Goal: Information Seeking & Learning: Learn about a topic

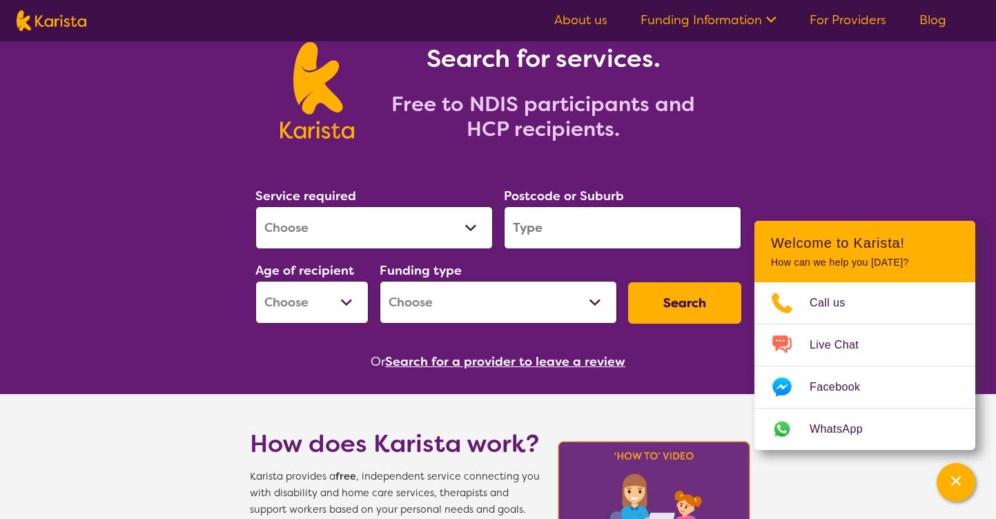
scroll to position [73, 0]
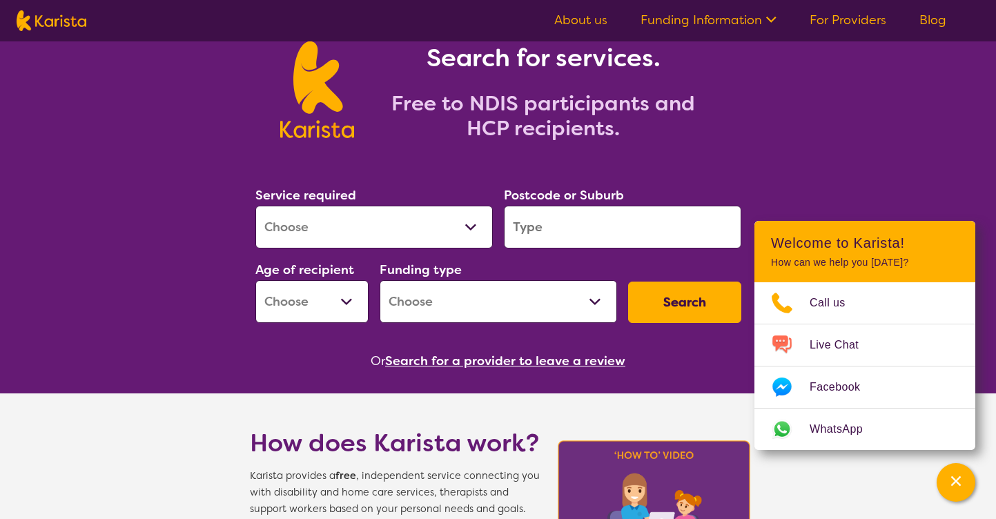
click at [431, 230] on select "Allied Health Assistant Assessment ([MEDICAL_DATA] or [MEDICAL_DATA]) Behaviour…" at bounding box center [373, 227] width 237 height 43
select select "Allied Health Assistant"
click at [255, 206] on select "Allied Health Assistant Assessment ([MEDICAL_DATA] or [MEDICAL_DATA]) Behaviour…" at bounding box center [373, 227] width 237 height 43
click at [556, 237] on input "search" at bounding box center [622, 227] width 237 height 43
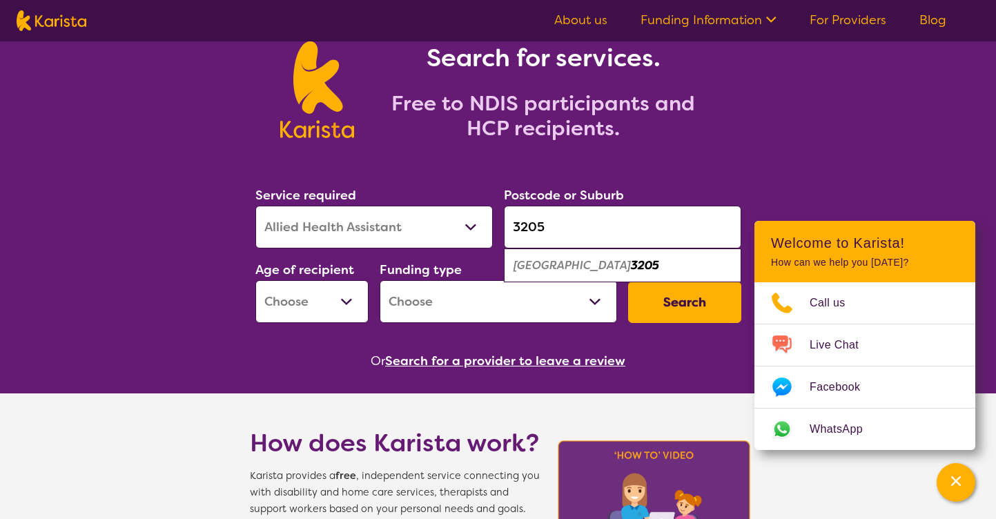
type input "3205"
click at [543, 274] on div "[GEOGRAPHIC_DATA] 3205" at bounding box center [623, 266] width 224 height 26
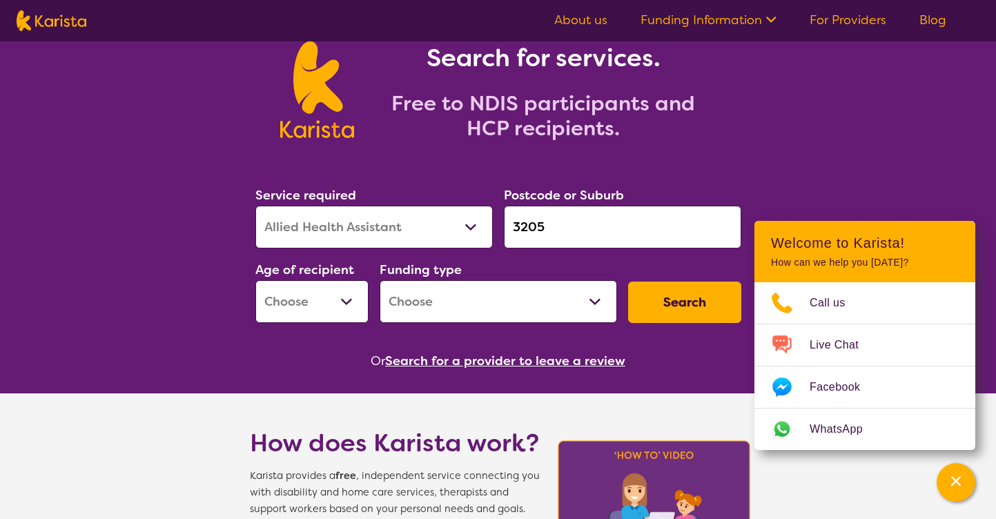
click at [305, 308] on select "Early Childhood - 0 to 9 Child - 10 to 11 Adolescent - 12 to 17 Adult - 18 to 6…" at bounding box center [311, 301] width 113 height 43
select select "CH"
click at [255, 280] on select "Early Childhood - 0 to 9 Child - 10 to 11 Adolescent - 12 to 17 Adult - 18 to 6…" at bounding box center [311, 301] width 113 height 43
click at [463, 308] on select "Home Care Package (HCP) National Disability Insurance Scheme (NDIS) I don't know" at bounding box center [498, 301] width 237 height 43
select select "NDIS"
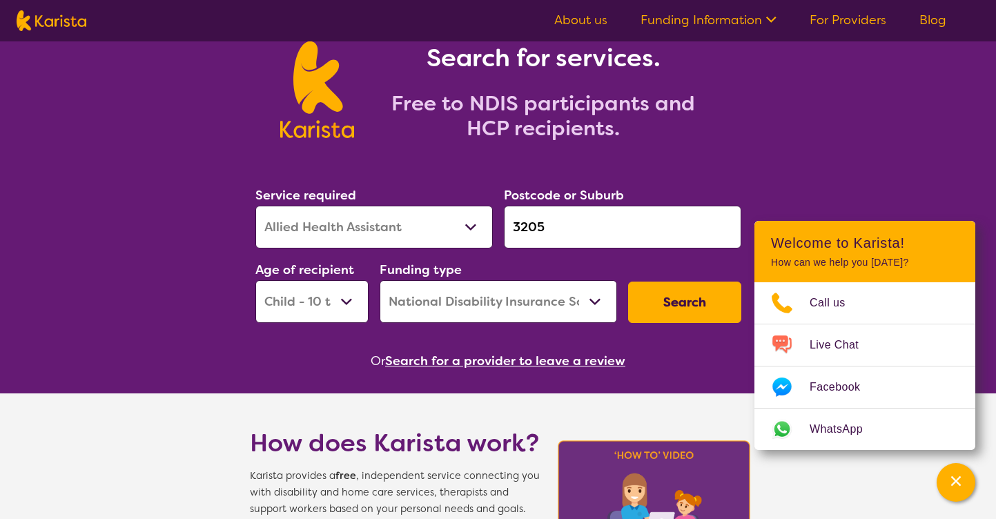
click at [380, 280] on select "Home Care Package (HCP) National Disability Insurance Scheme (NDIS) I don't know" at bounding box center [498, 301] width 237 height 43
click at [676, 299] on button "Search" at bounding box center [684, 302] width 113 height 41
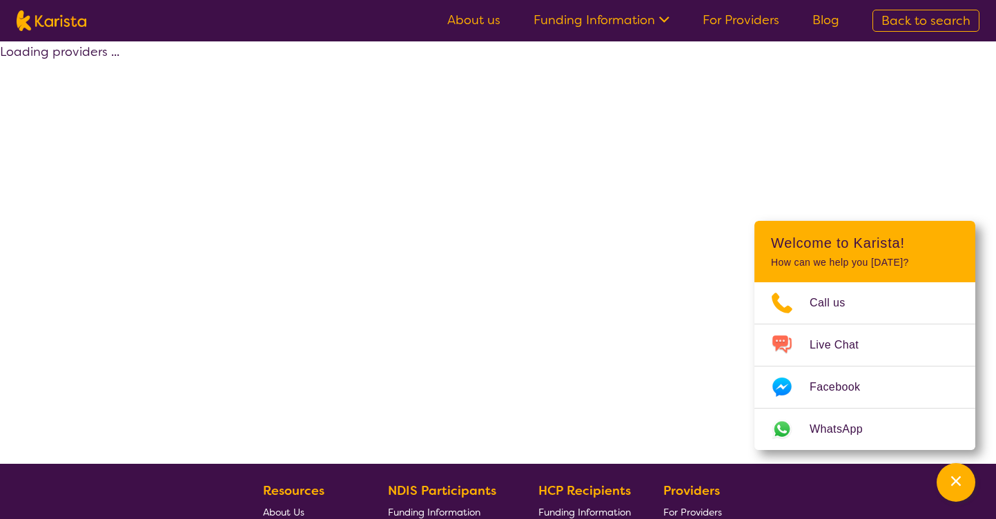
select select "by_score"
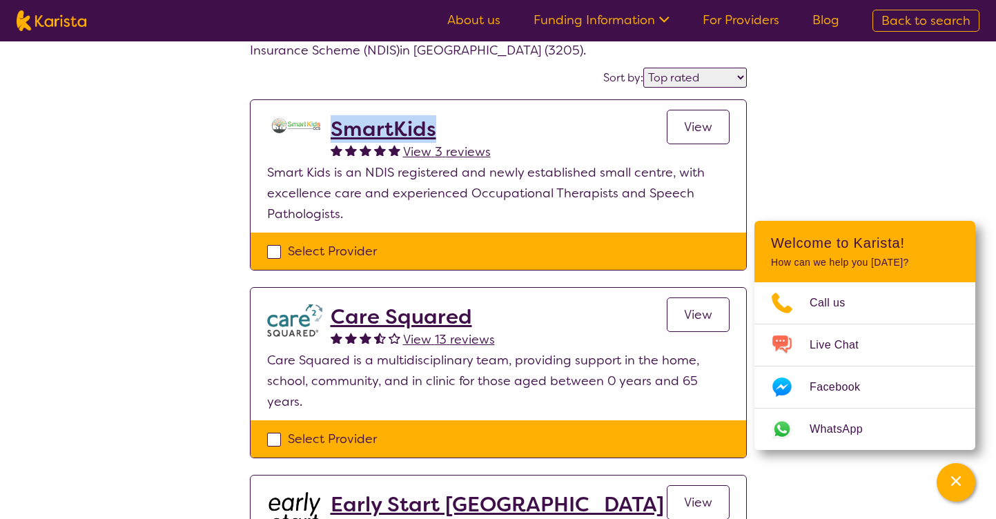
scroll to position [95, 0]
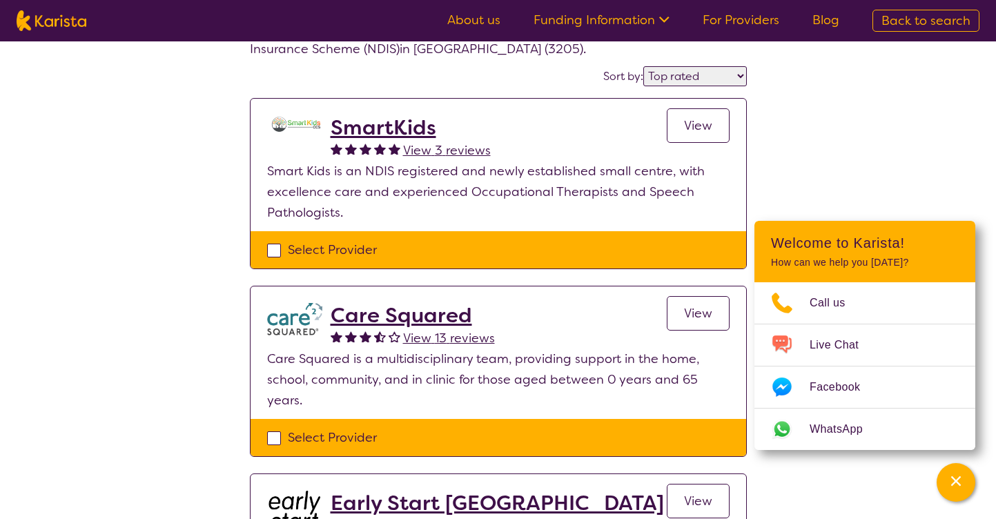
click at [590, 187] on p "Smart Kids is an NDIS registered and newly established small centre, with excel…" at bounding box center [498, 192] width 462 height 62
click at [692, 125] on span "View" at bounding box center [698, 125] width 28 height 17
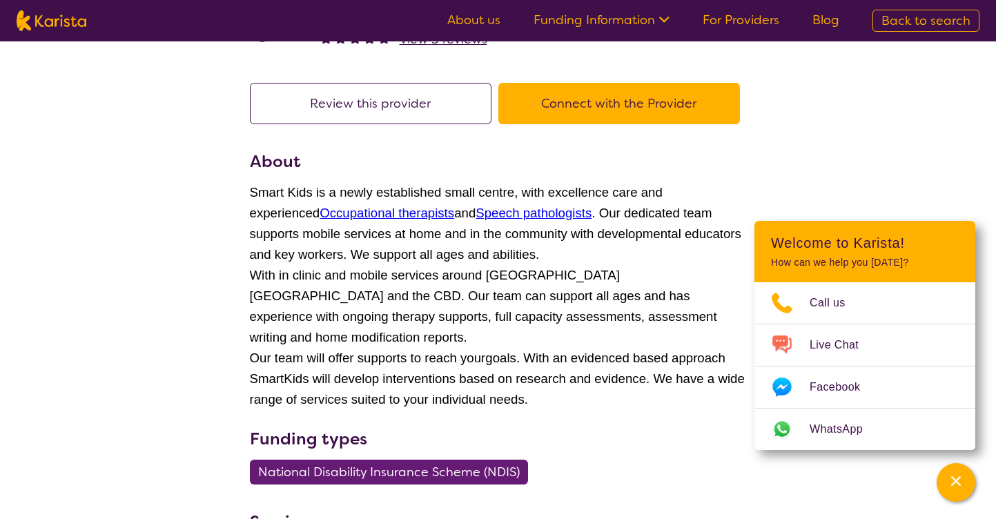
scroll to position [80, 0]
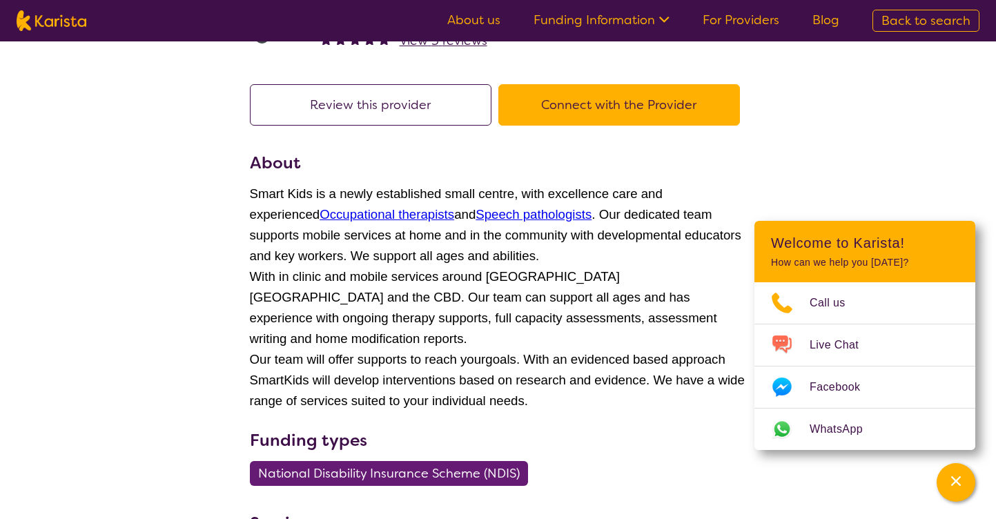
click at [415, 299] on span "With in clinic and mobile services around [GEOGRAPHIC_DATA] [GEOGRAPHIC_DATA] a…" at bounding box center [483, 307] width 467 height 77
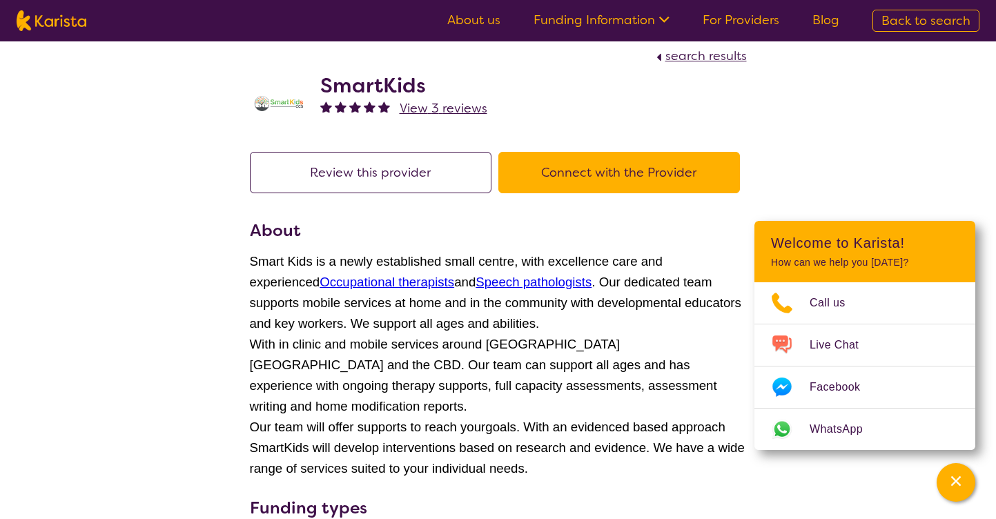
scroll to position [3, 0]
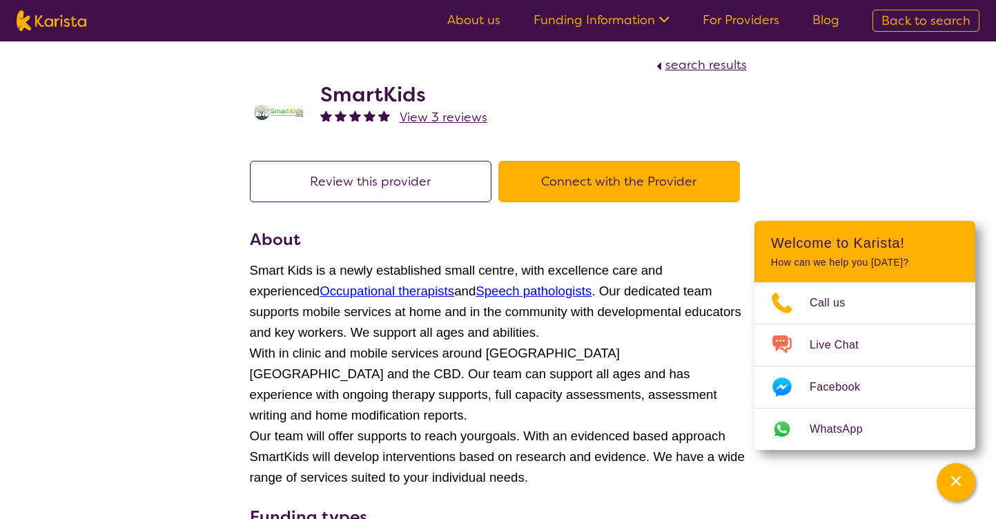
click at [369, 176] on button "Review this provider" at bounding box center [371, 181] width 242 height 41
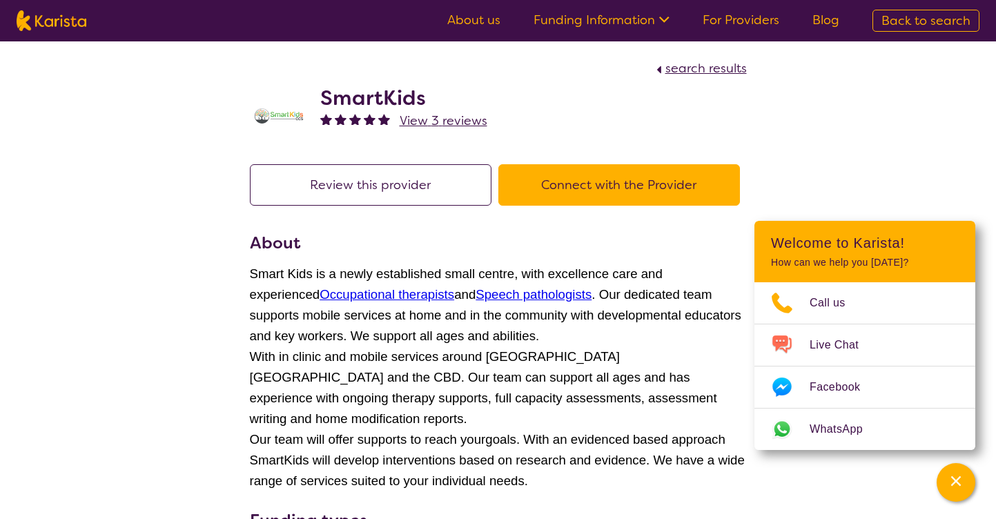
scroll to position [3, 0]
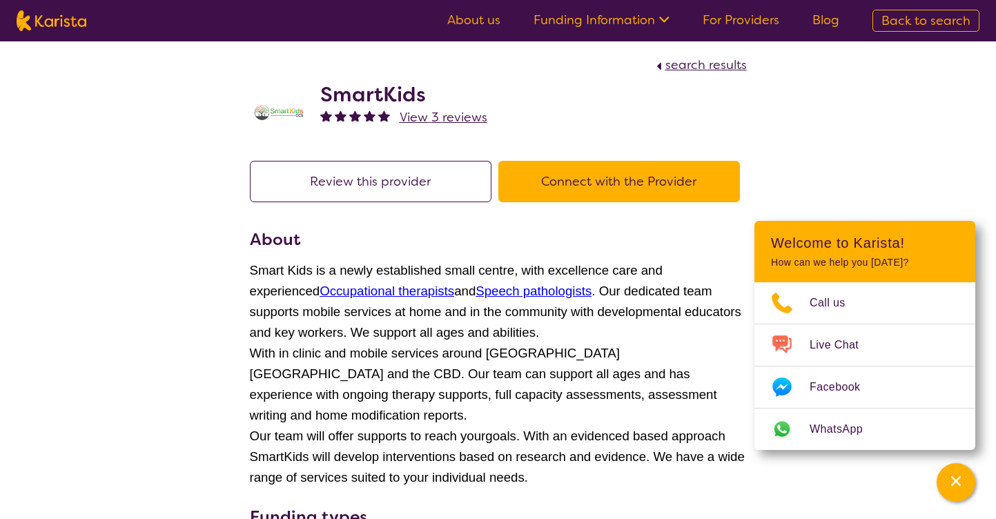
click at [353, 95] on h2 "SmartKids" at bounding box center [403, 94] width 167 height 25
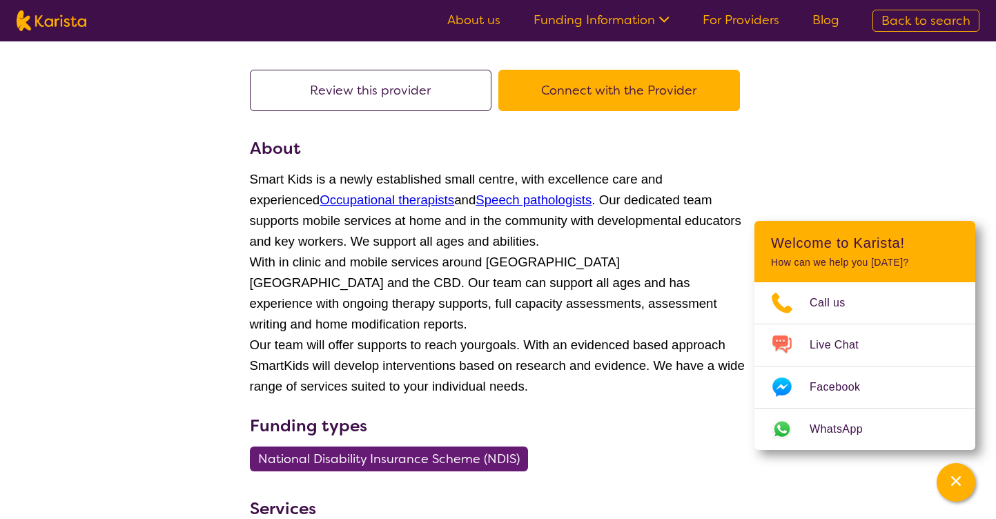
select select "by_score"
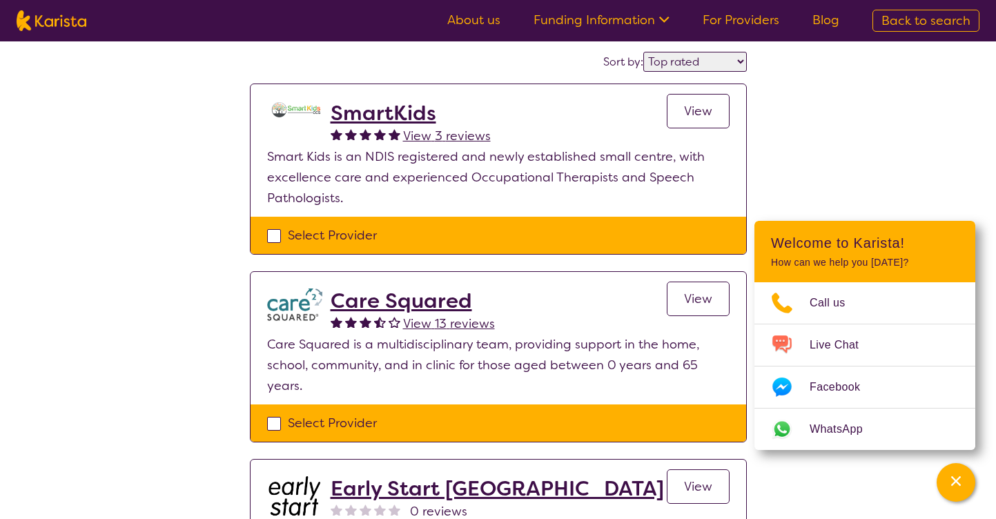
scroll to position [127, 0]
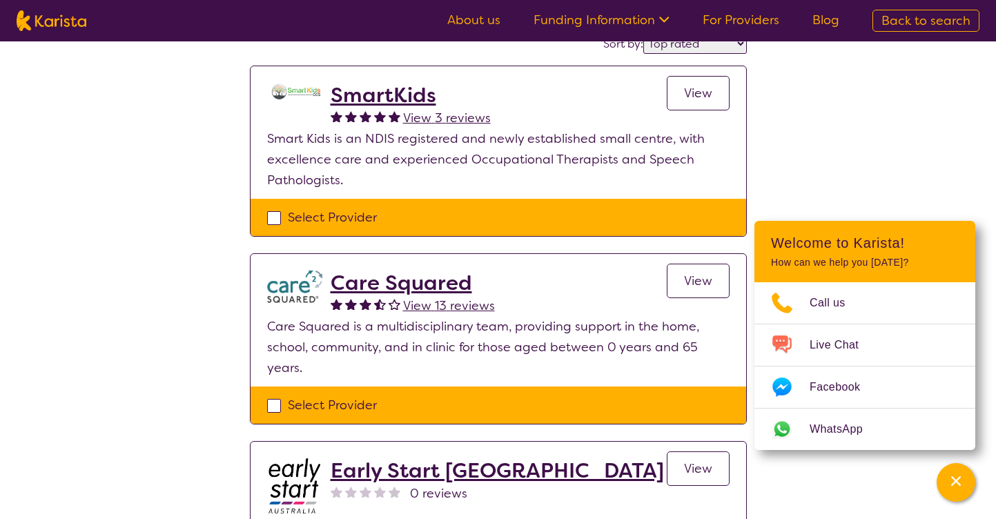
click at [366, 282] on h2 "Care Squared" at bounding box center [413, 283] width 164 height 25
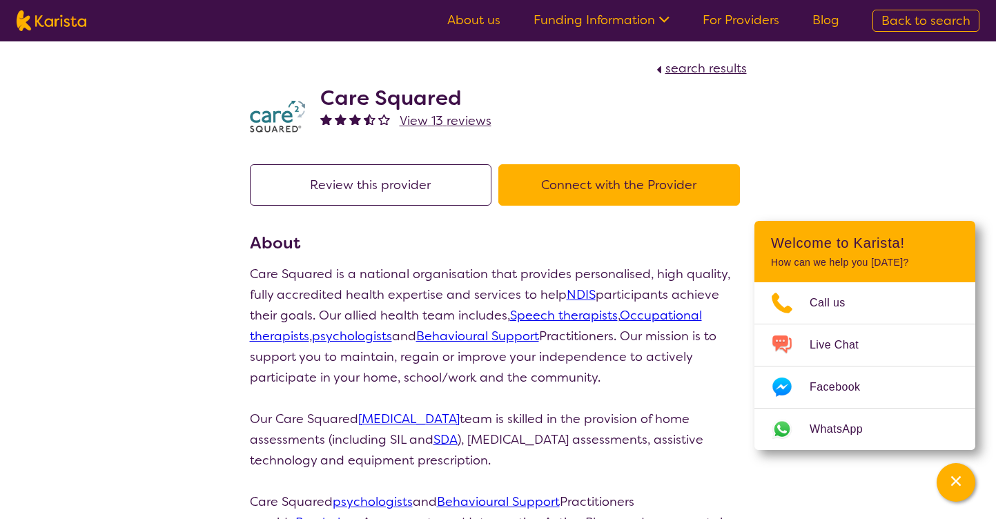
scroll to position [127, 0]
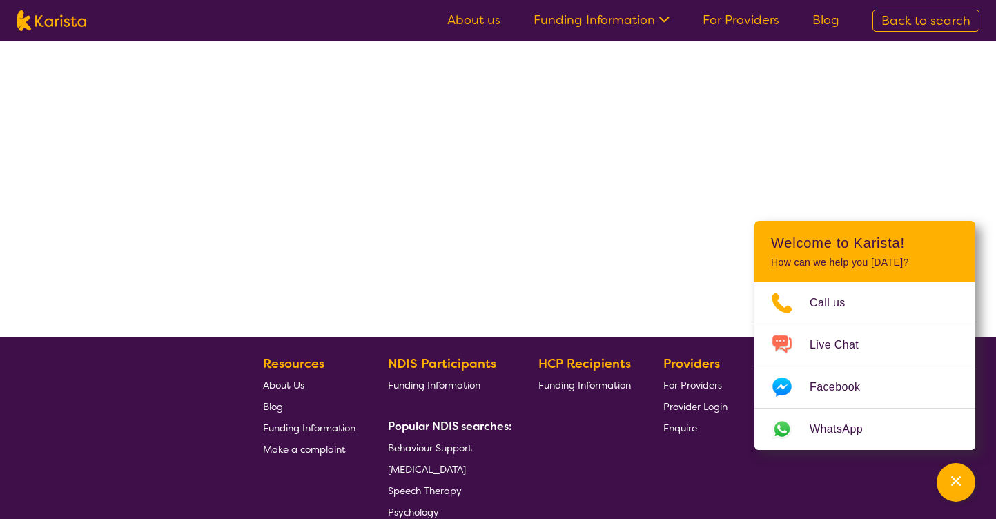
select select "by_score"
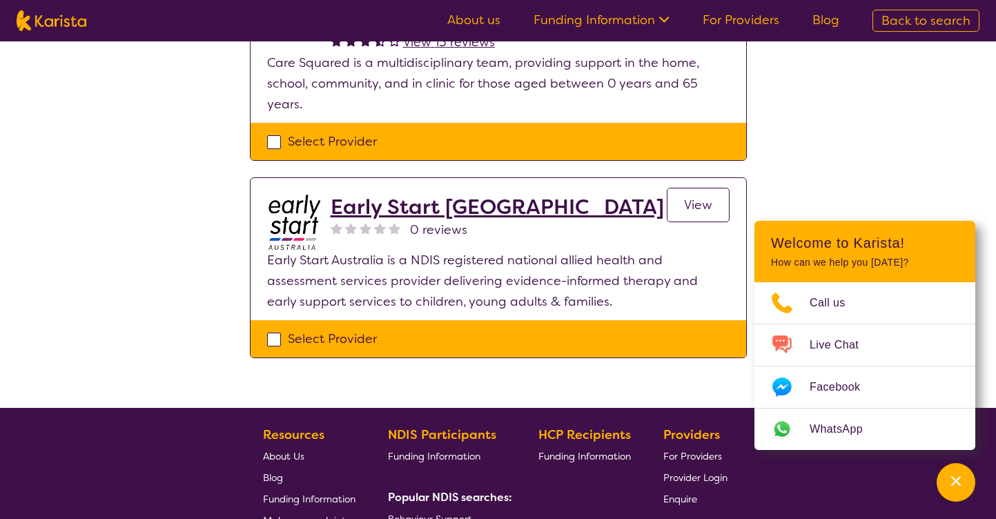
scroll to position [434, 0]
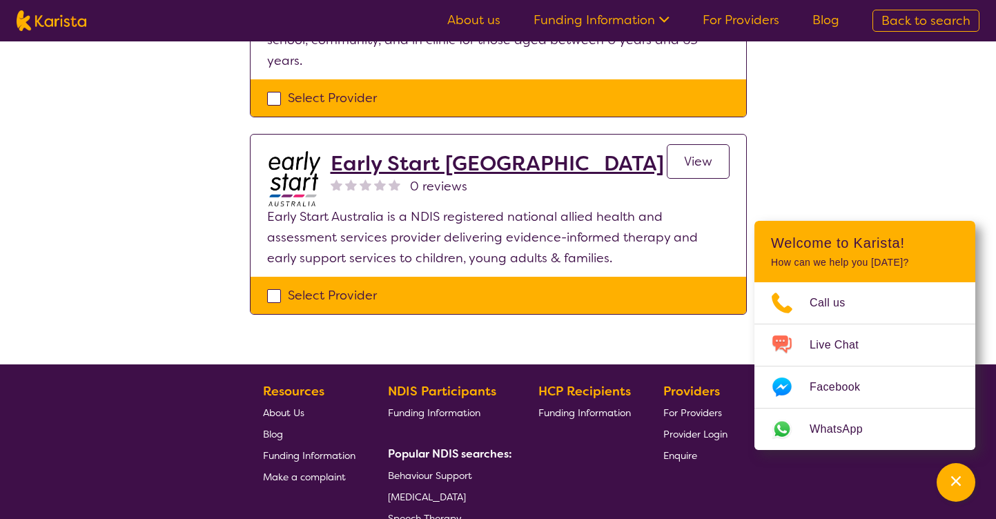
click at [387, 170] on h2 "Early Start Australia" at bounding box center [497, 163] width 333 height 25
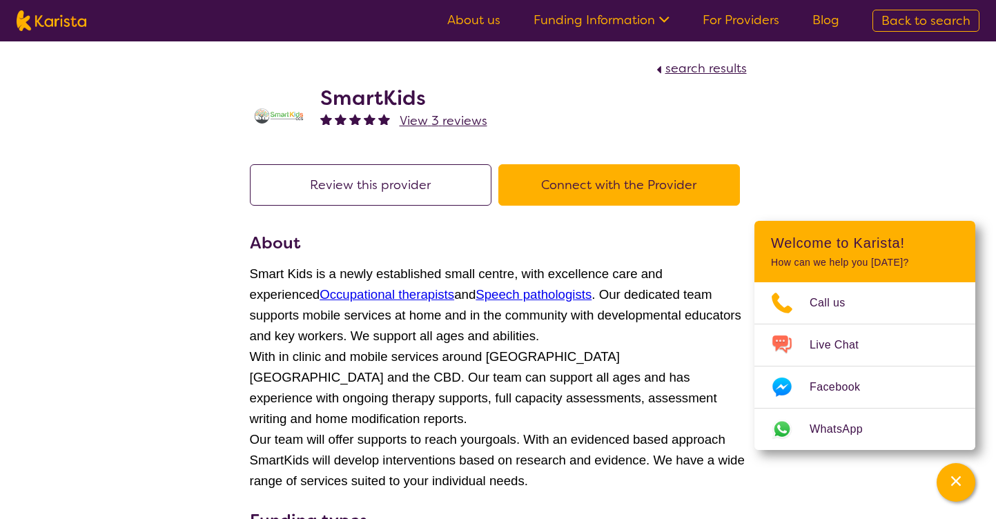
click at [347, 289] on link "Occupational therapists" at bounding box center [387, 294] width 135 height 14
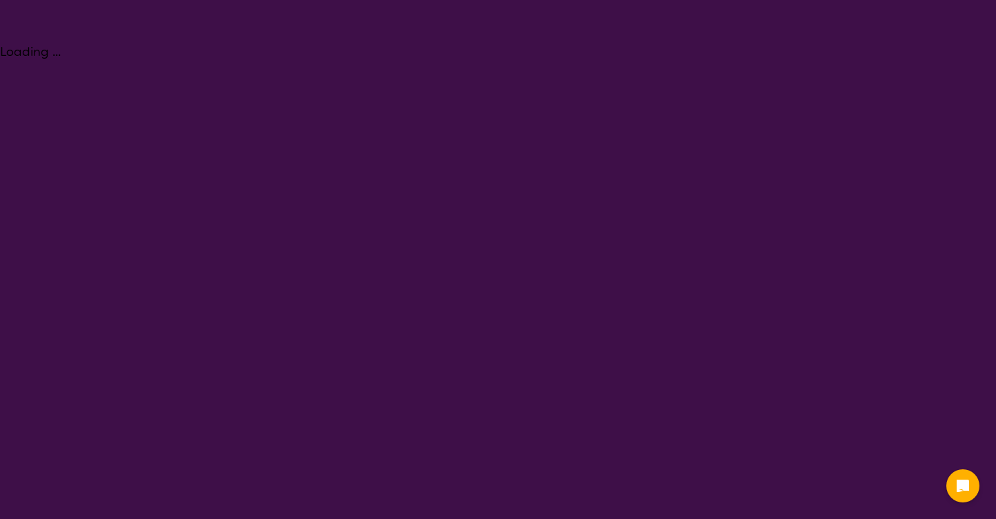
select select "[MEDICAL_DATA]"
select select "CH"
select select "NDIS"
select select "[MEDICAL_DATA]"
select select "CH"
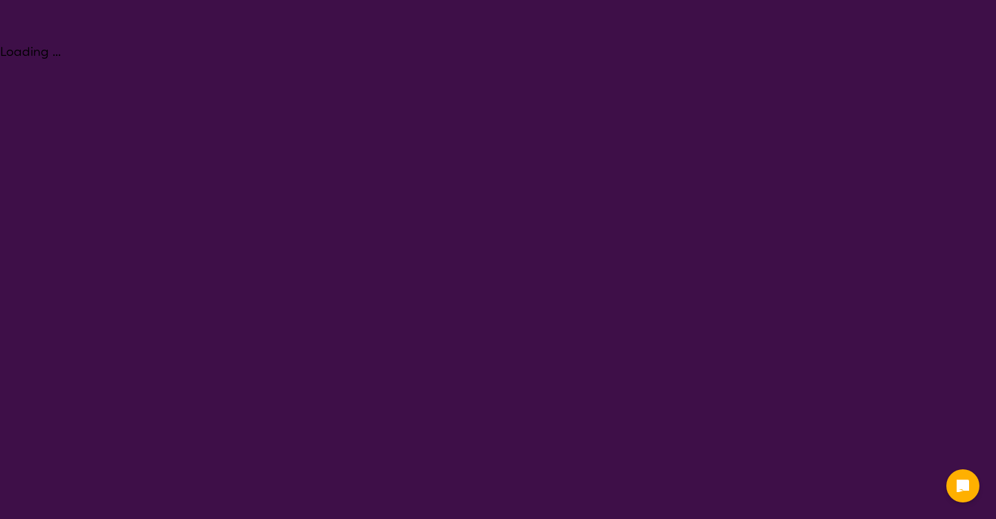
select select "NDIS"
